Goal: Task Accomplishment & Management: Use online tool/utility

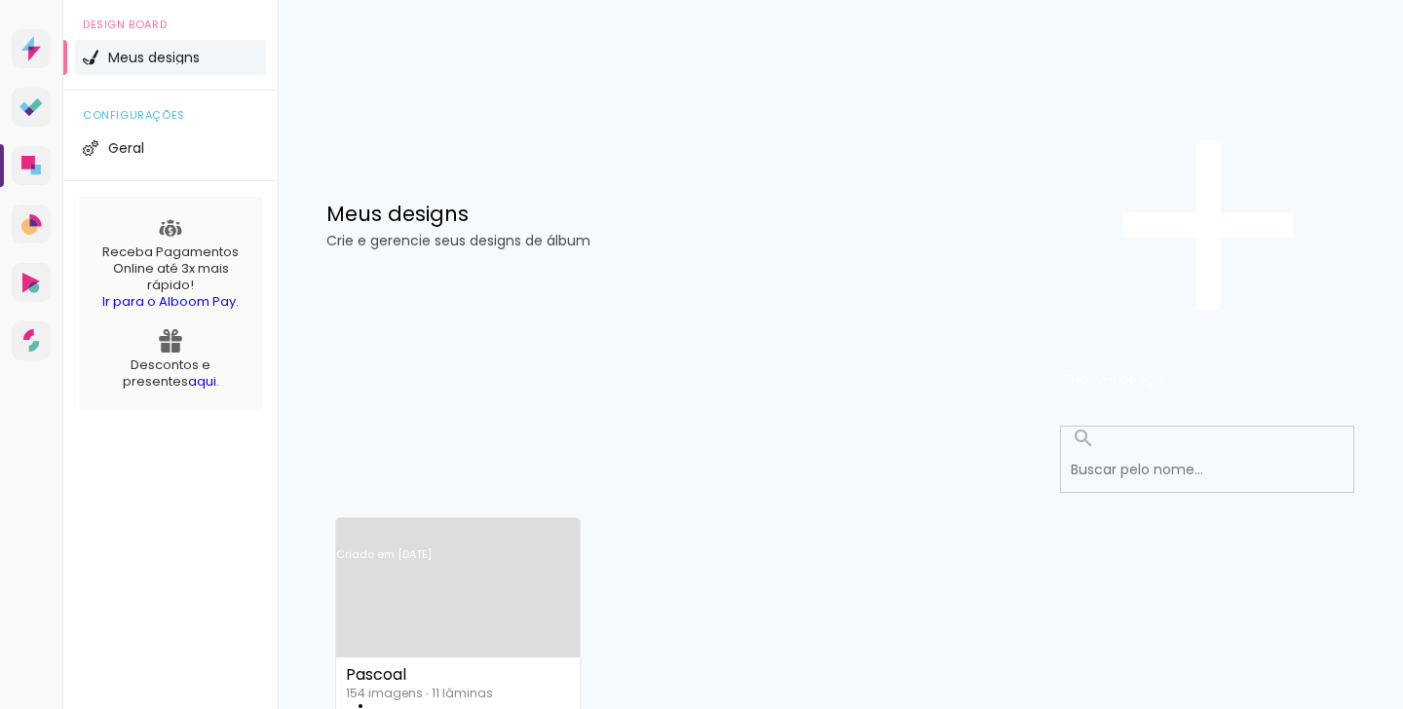
click at [453, 525] on link "Criado em [DATE]" at bounding box center [458, 580] width 244 height 110
